Goal: Transaction & Acquisition: Download file/media

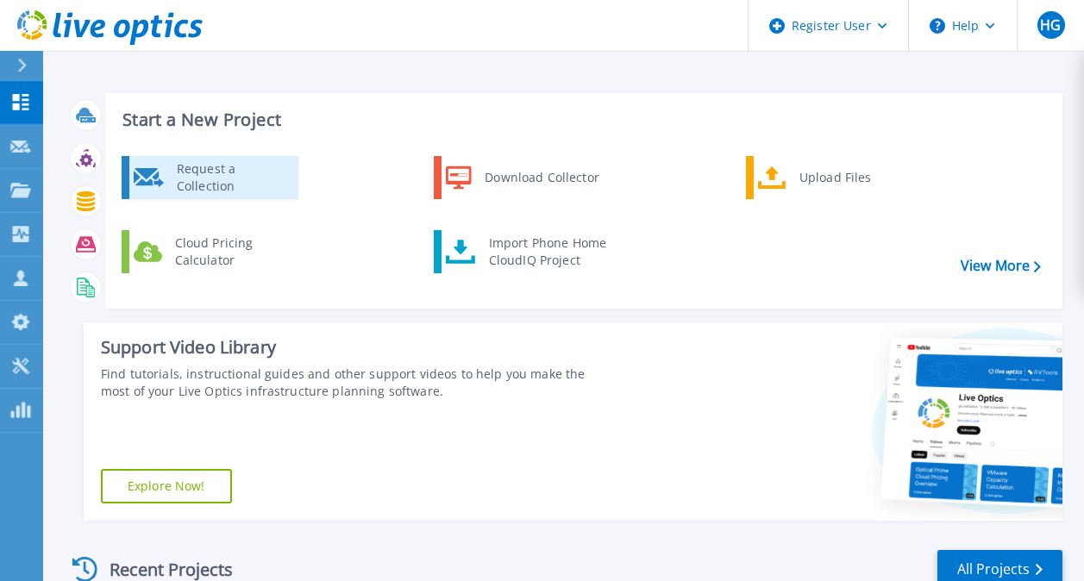
click at [229, 179] on div "Request a Collection" at bounding box center [231, 177] width 126 height 35
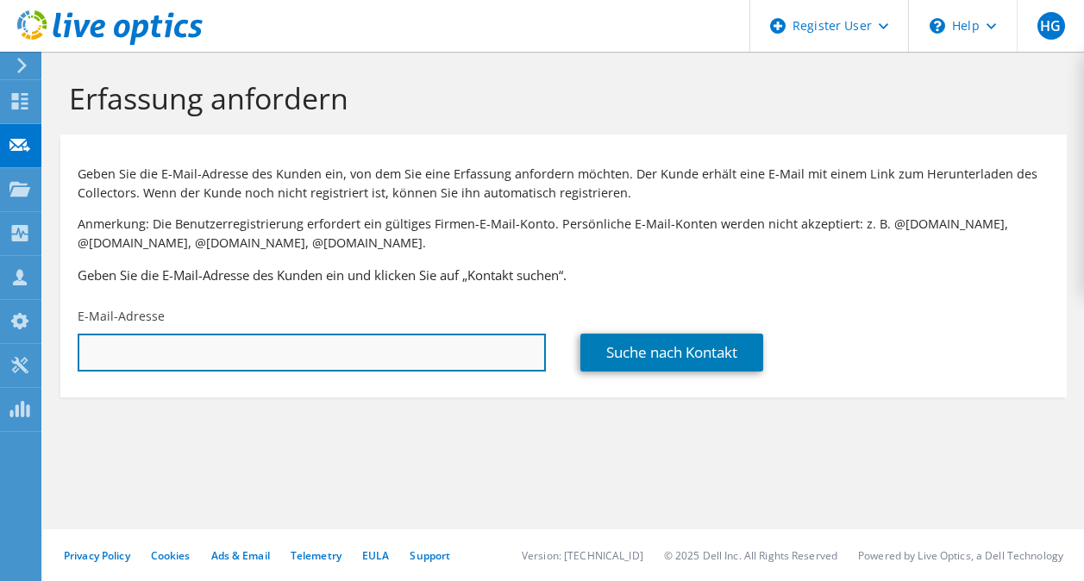
click at [410, 355] on input "text" at bounding box center [312, 353] width 468 height 38
type input "[PERSON_NAME][EMAIL_ADDRESS][PERSON_NAME][DOMAIN_NAME]"
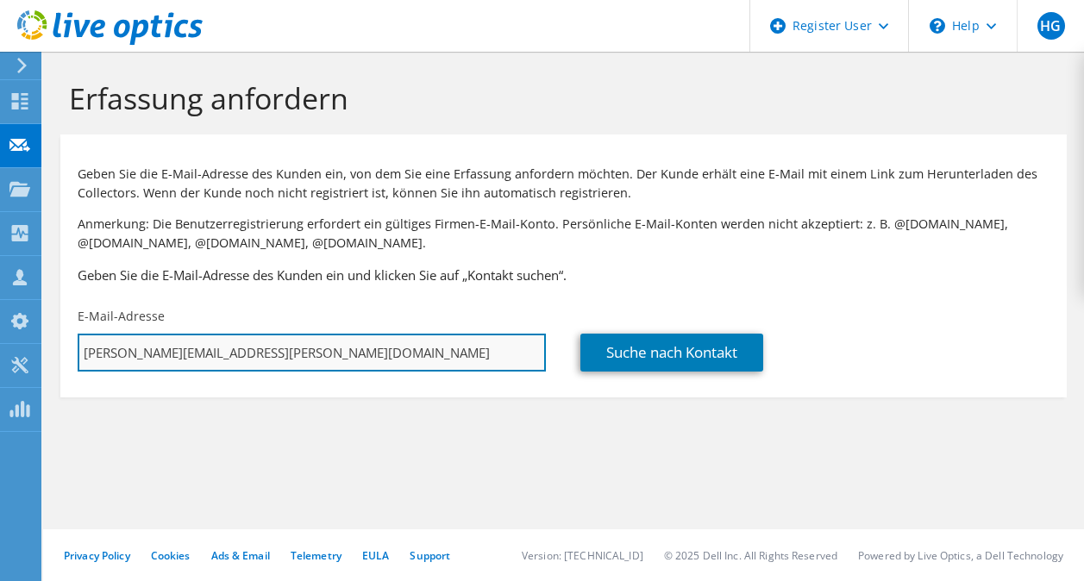
click at [375, 353] on input "[PERSON_NAME][EMAIL_ADDRESS][PERSON_NAME][DOMAIN_NAME]" at bounding box center [312, 353] width 468 height 38
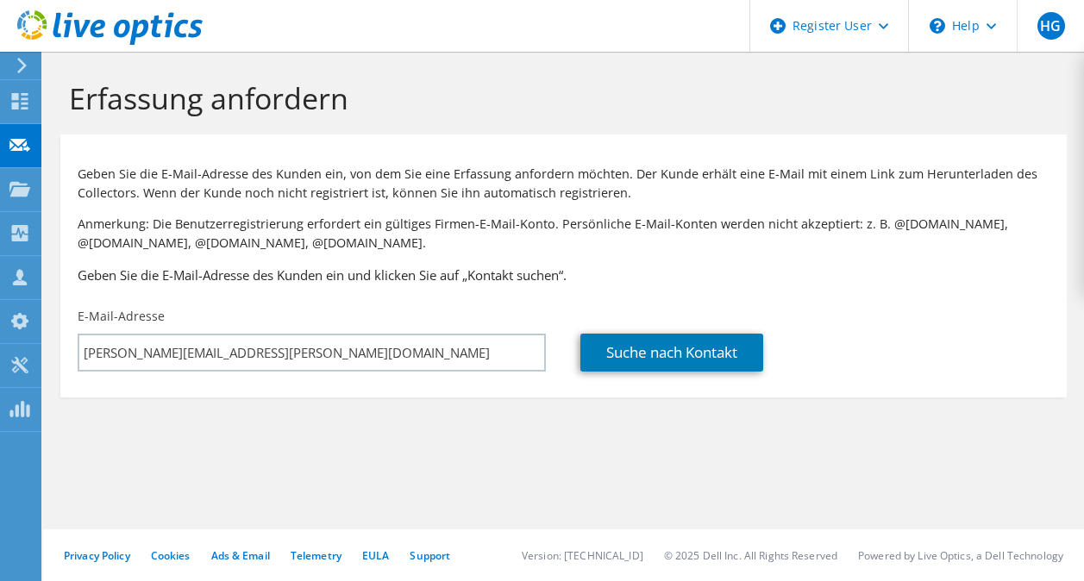
click at [904, 336] on div "Suche nach Kontakt" at bounding box center [815, 353] width 468 height 38
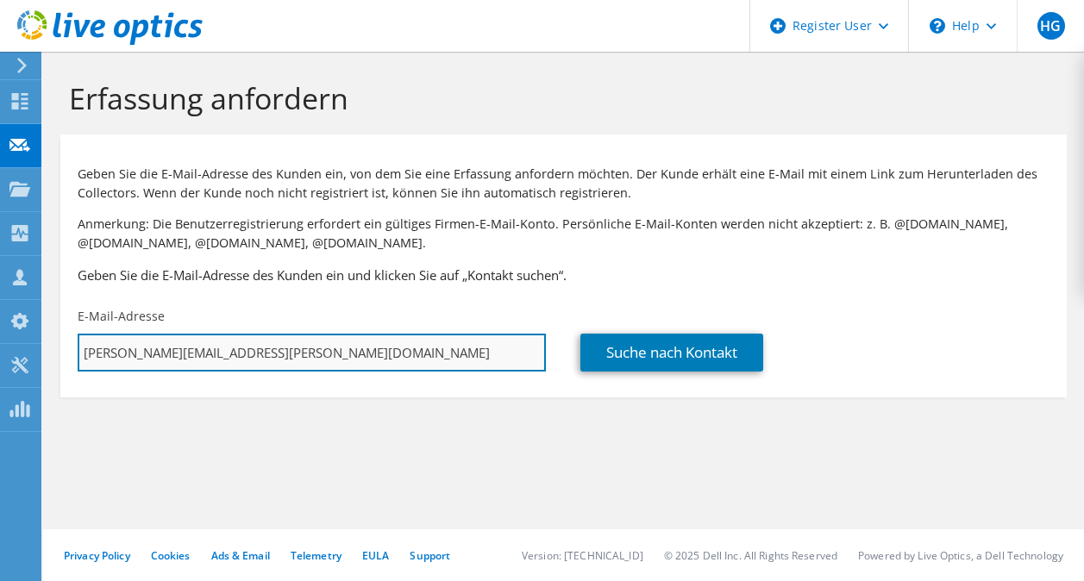
click at [400, 349] on input "[PERSON_NAME][EMAIL_ADDRESS][PERSON_NAME][DOMAIN_NAME]" at bounding box center [312, 353] width 468 height 38
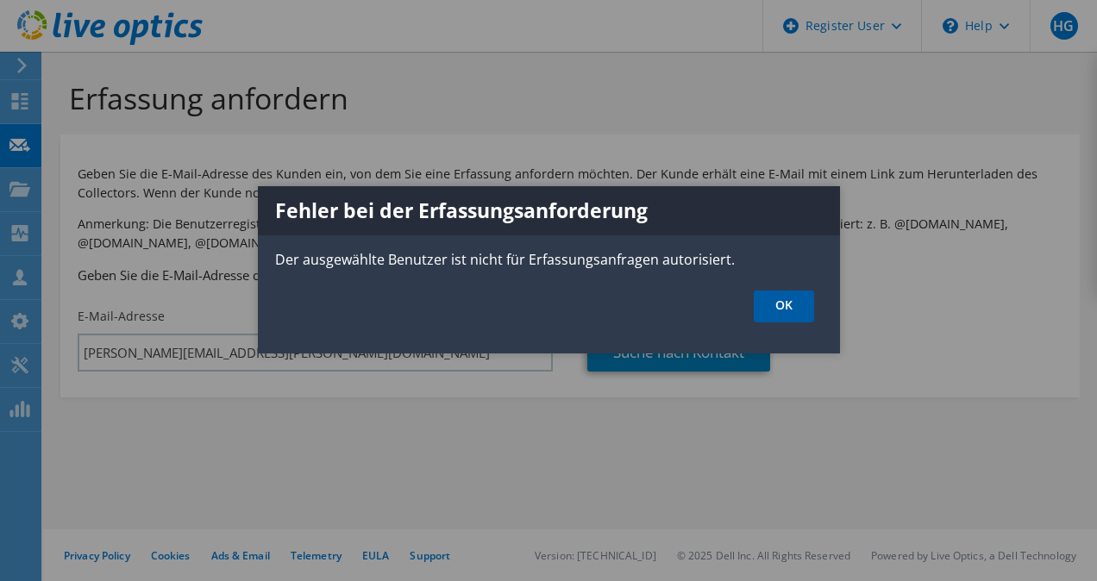
click at [789, 308] on link "OK" at bounding box center [784, 307] width 60 height 32
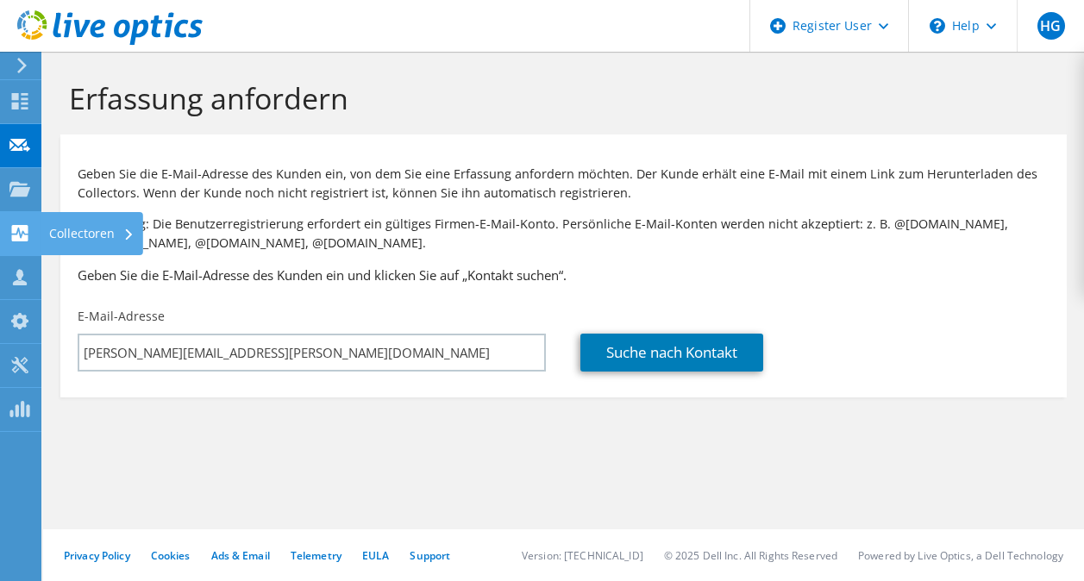
click at [14, 236] on use at bounding box center [20, 233] width 16 height 16
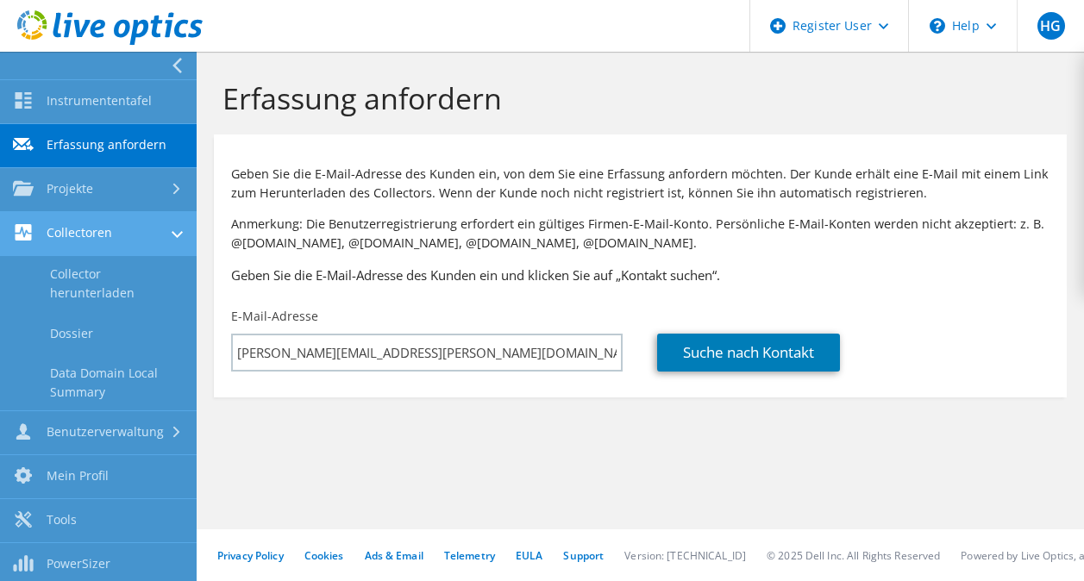
click at [87, 228] on link "Collectoren" at bounding box center [98, 234] width 197 height 44
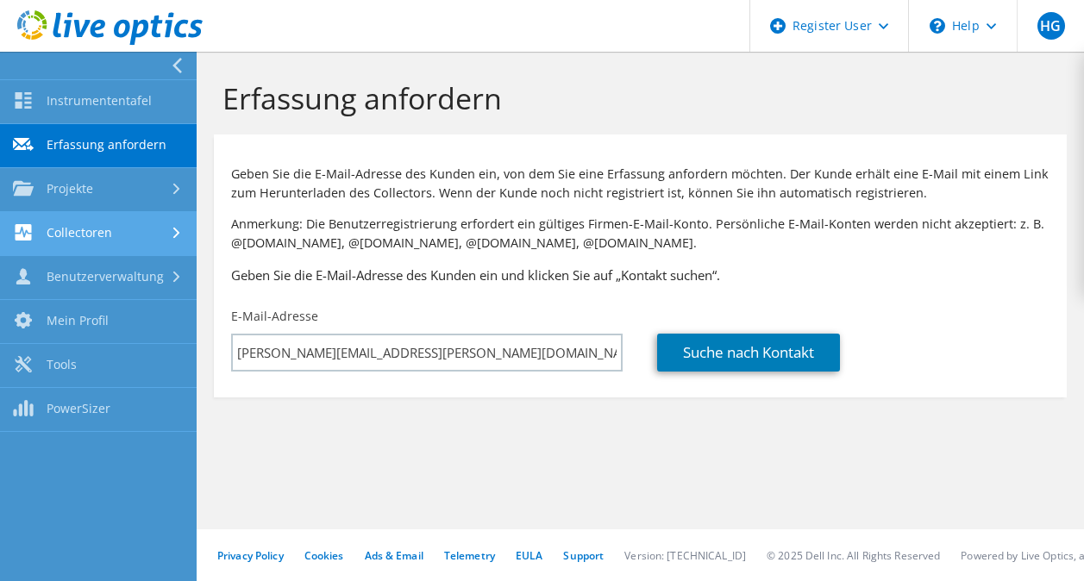
click at [56, 230] on link "Collectoren" at bounding box center [98, 234] width 197 height 44
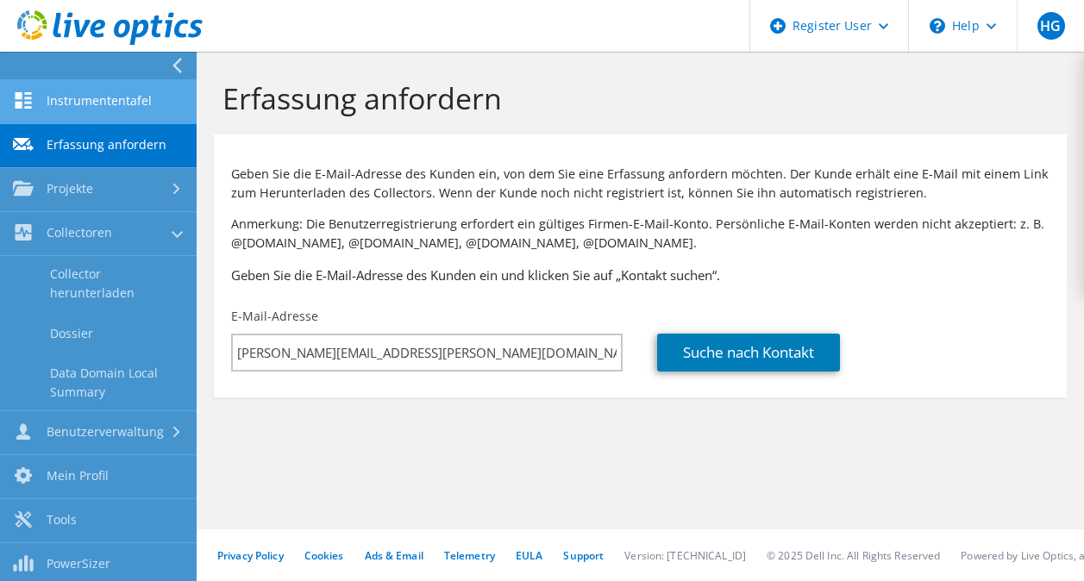
click at [55, 102] on link "Instrumententafel" at bounding box center [98, 102] width 197 height 44
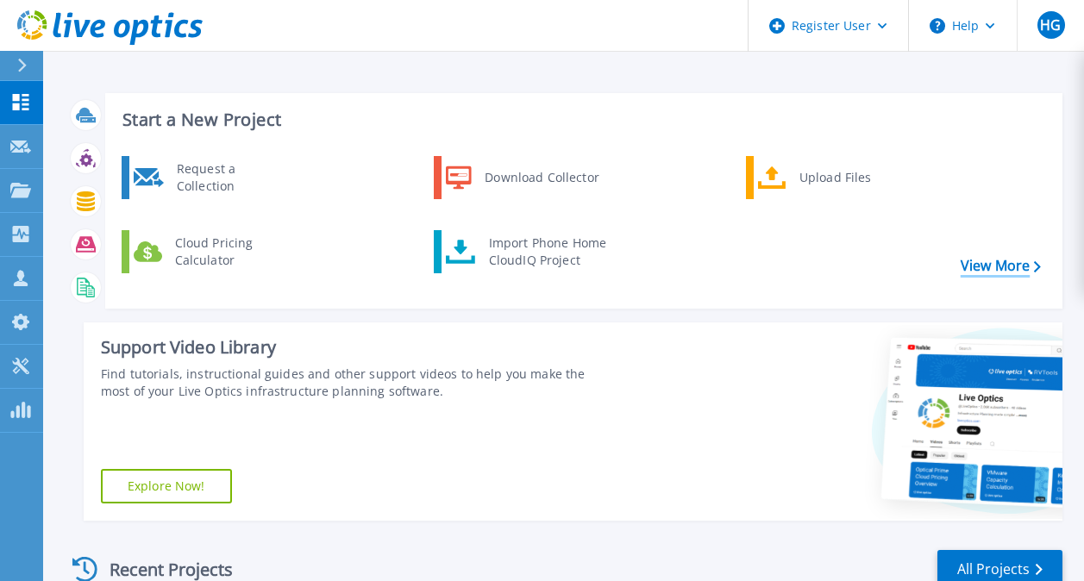
click at [983, 258] on link "View More" at bounding box center [1001, 266] width 80 height 16
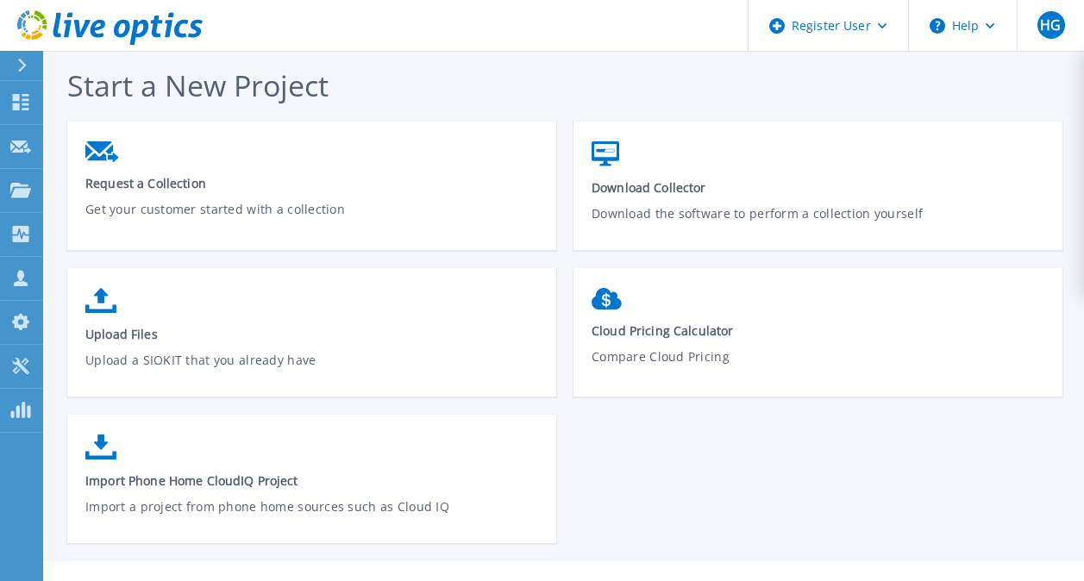
scroll to position [32, 0]
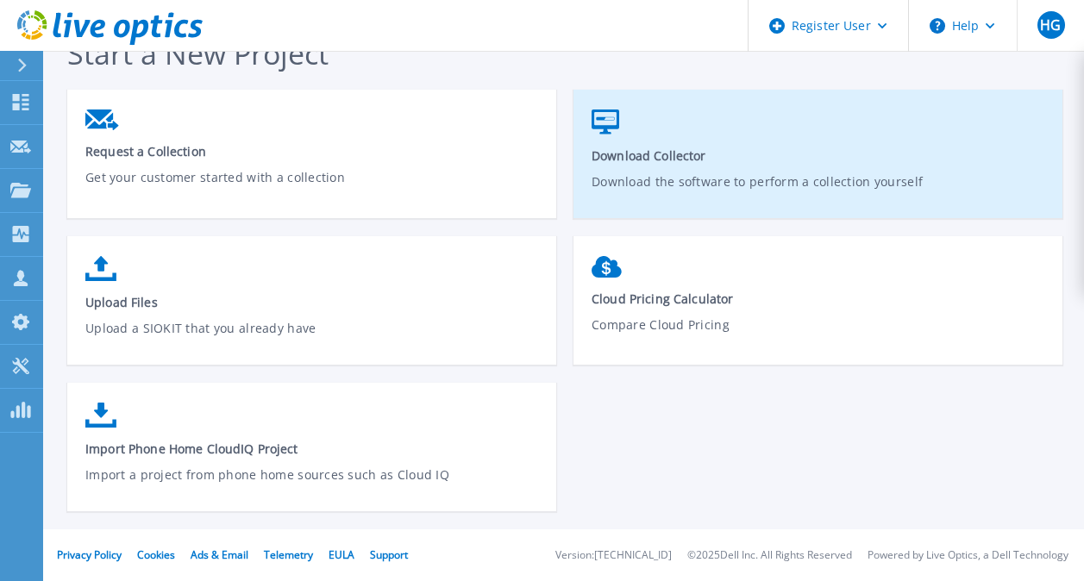
click at [654, 140] on link "Download Collector Download the software to perform a collection yourself" at bounding box center [818, 162] width 489 height 123
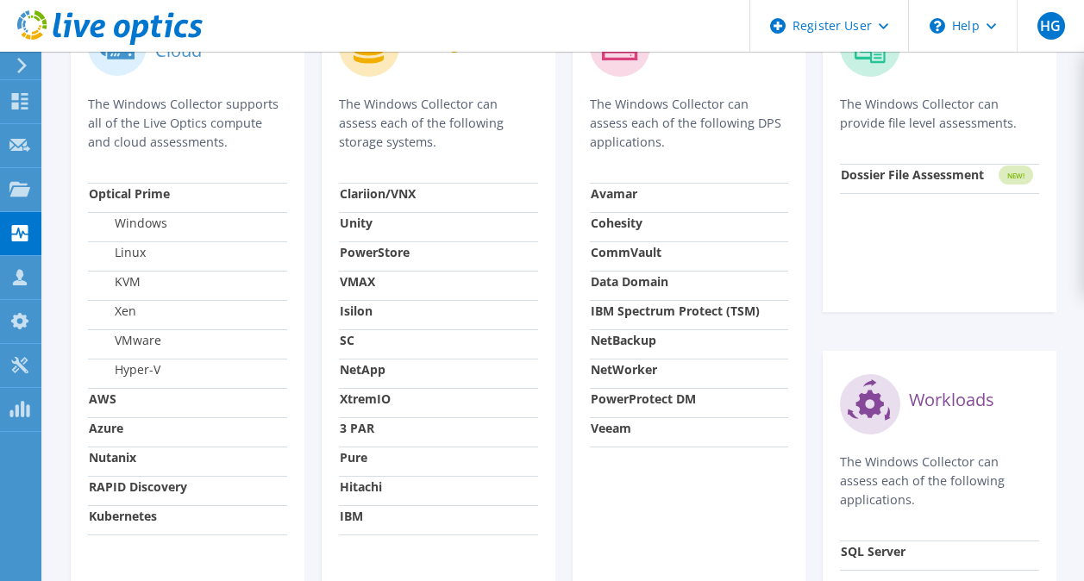
scroll to position [559, 0]
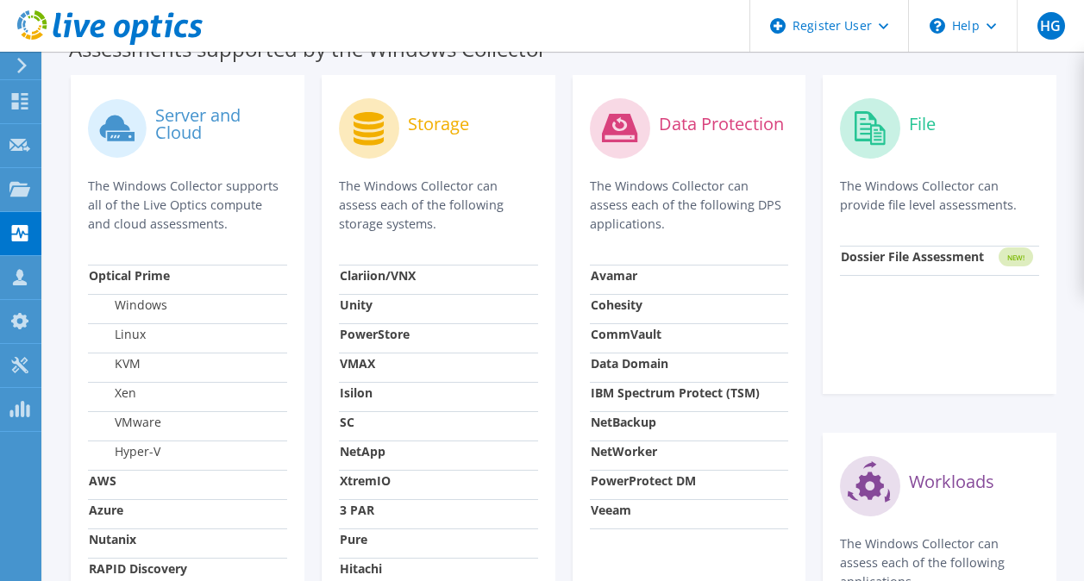
click at [612, 134] on icon at bounding box center [619, 128] width 35 height 28
click at [617, 332] on strong "CommVault" at bounding box center [626, 334] width 71 height 16
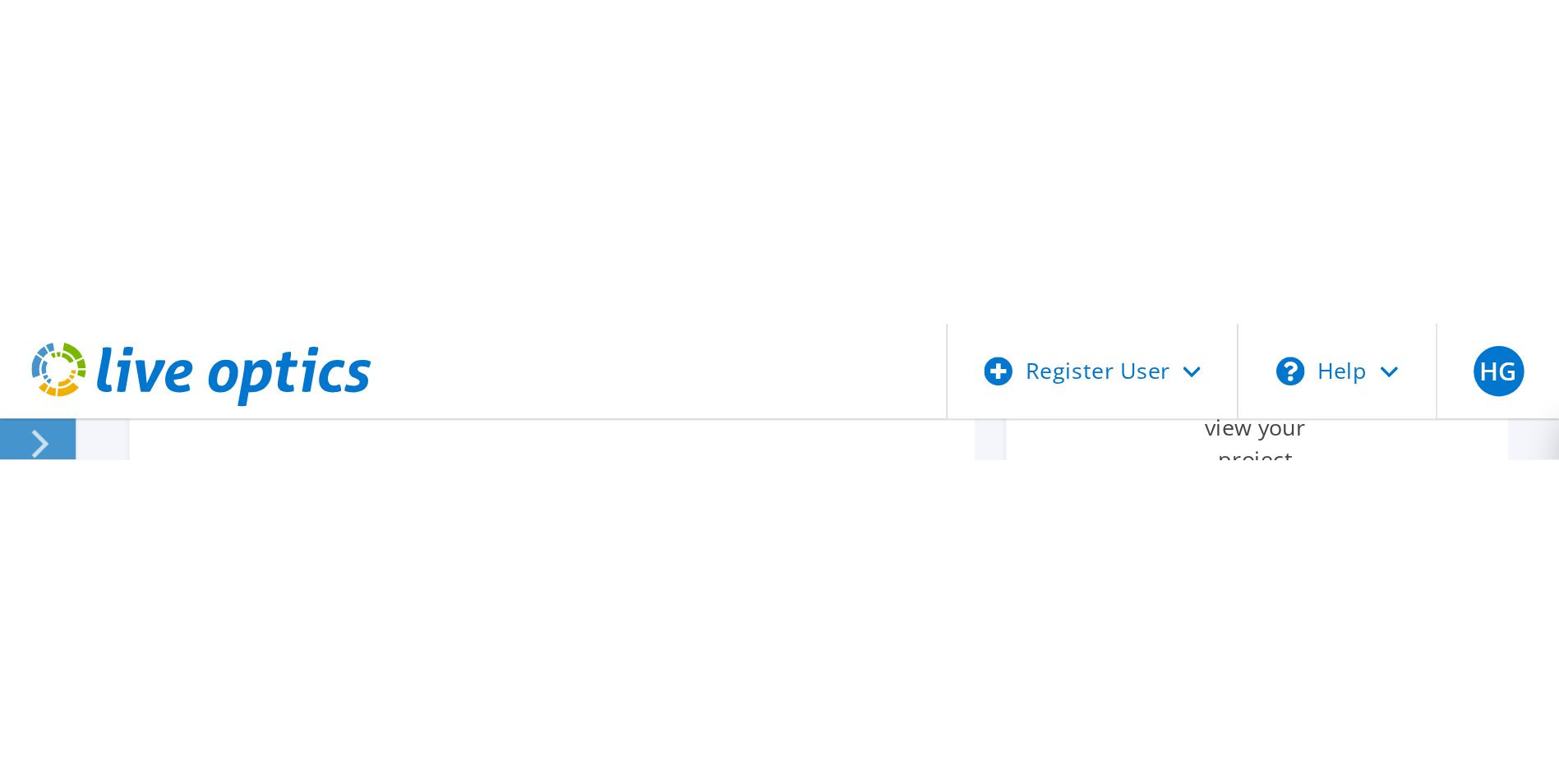
scroll to position [494, 0]
